Goal: Check status: Check status

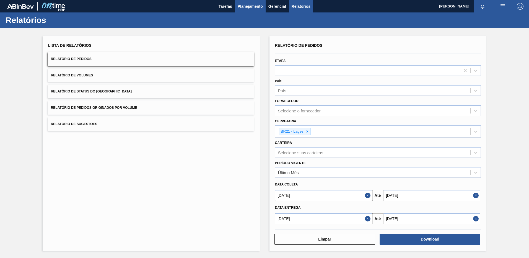
click at [239, 7] on span "Planejamento" at bounding box center [250, 6] width 25 height 7
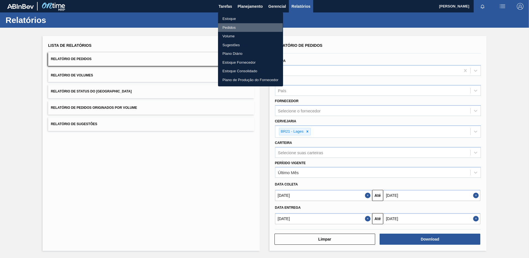
click at [232, 26] on li "Pedidos" at bounding box center [250, 27] width 65 height 9
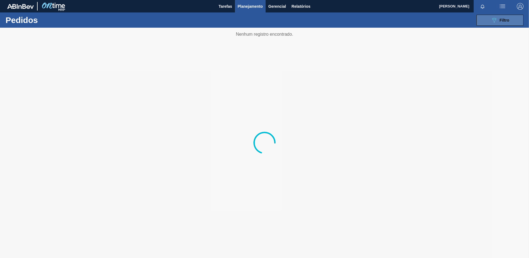
drag, startPoint x: 518, startPoint y: 16, endPoint x: 518, endPoint y: 19, distance: 3.0
click at [518, 16] on button "089F7B8B-B2A5-4AFE-B5C0-19BA573D28AC Filtro" at bounding box center [500, 20] width 47 height 11
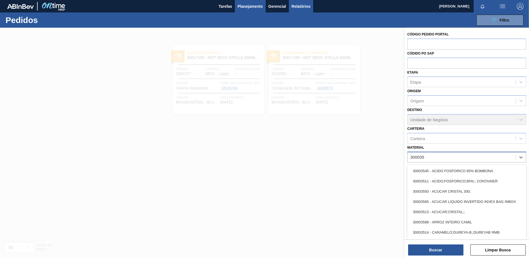
type input "300035"
click at [429, 159] on div "Material" at bounding box center [462, 157] width 108 height 8
type input "30003577"
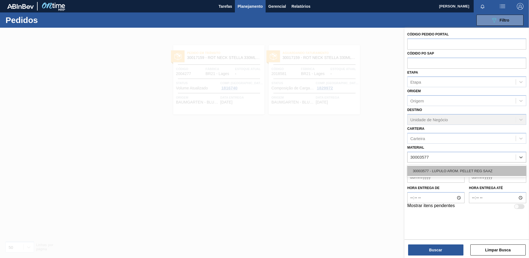
click at [435, 166] on div "30003577 - LUPULO AROM. PELLET REG SAAZ" at bounding box center [466, 171] width 119 height 10
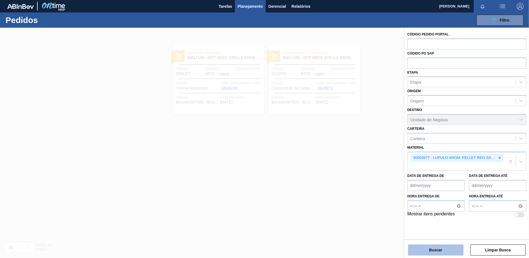
click at [429, 246] on button "Buscar" at bounding box center [435, 249] width 55 height 11
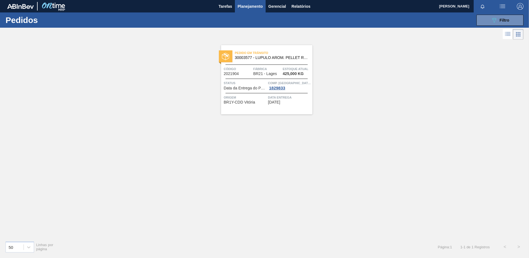
click at [503, 27] on div "089F7B8B-B2A5-4AFE-B5C0-19BA573D28AC Filtro Código Pedido Portal Códido PO SAP …" at bounding box center [307, 20] width 438 height 17
click at [503, 22] on span "Filtro" at bounding box center [505, 20] width 10 height 4
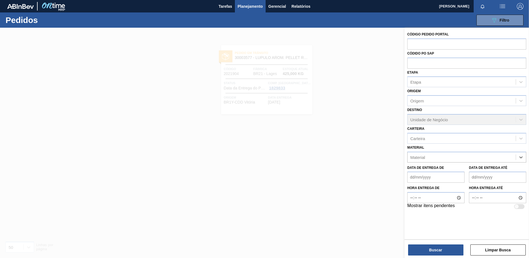
paste input "30003203"
type input "30003203"
click at [471, 175] on div "30003203 - LUPULO Amar. Pellet REG Nugget" at bounding box center [466, 171] width 119 height 10
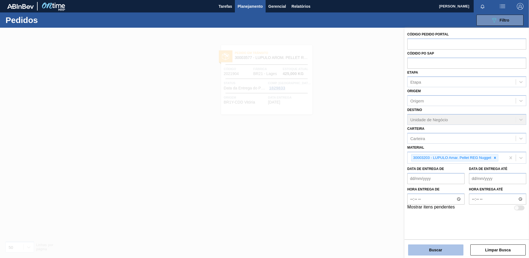
click at [433, 247] on button "Buscar" at bounding box center [435, 249] width 55 height 11
